Goal: Find specific page/section: Find specific page/section

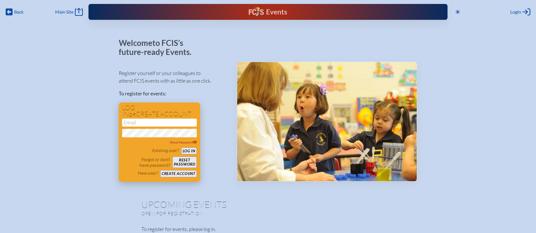
type input "[EMAIL_ADDRESS][DOMAIN_NAME]"
click at [191, 151] on button "Log in" at bounding box center [189, 150] width 16 height 7
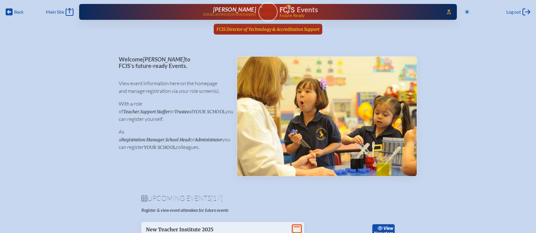
click at [315, 32] on link "FCIS Director of Technology & Accreditation Support since July 1st, 2025" at bounding box center [267, 29] width 107 height 11
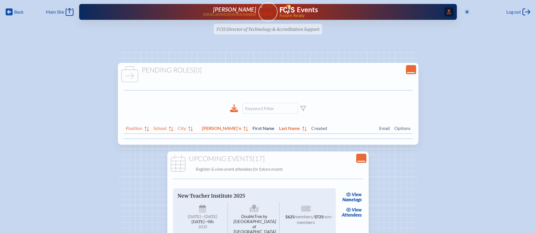
click at [447, 10] on icon at bounding box center [449, 12] width 4 height 5
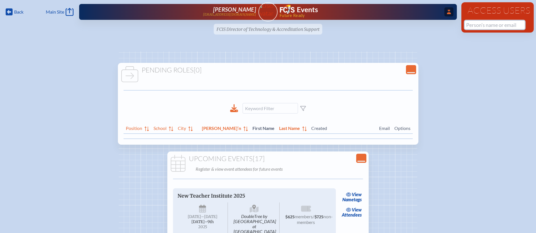
click at [476, 27] on input "text" at bounding box center [495, 25] width 60 height 8
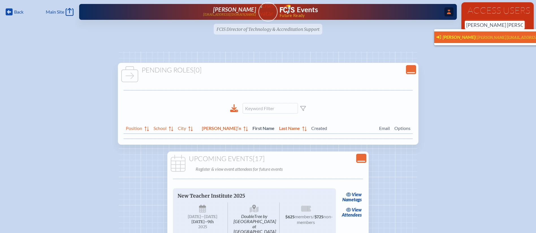
type input "[PERSON_NAME][EMAIL_ADDRESS][PERSON_NAME][PERSON_NAME][DOMAIN_NAME]"
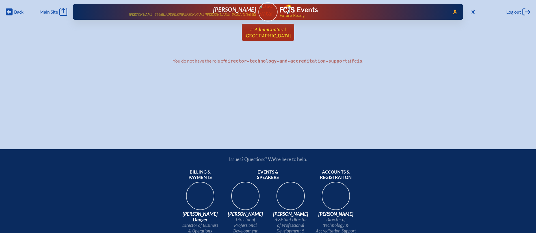
click at [282, 32] on span "at" at bounding box center [284, 29] width 4 height 6
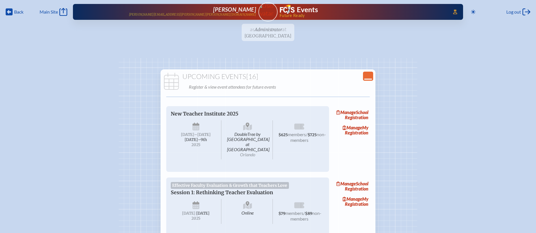
click at [366, 75] on icon "Close Console" at bounding box center [368, 76] width 8 height 8
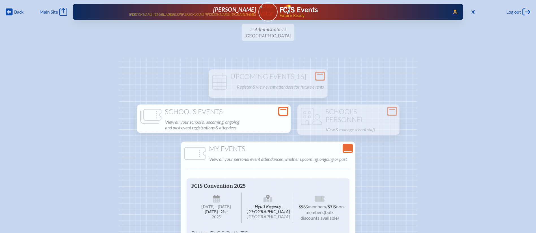
click at [253, 112] on h1 "School’s Events" at bounding box center [213, 112] width 149 height 8
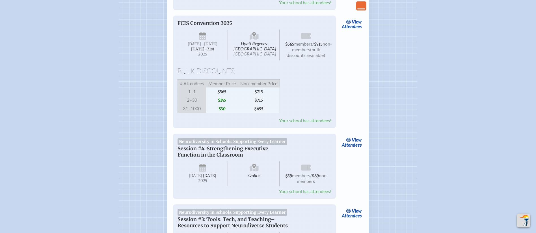
scroll to position [187, 0]
click at [355, 21] on span "view" at bounding box center [357, 20] width 10 height 5
